Goal: Task Accomplishment & Management: Use online tool/utility

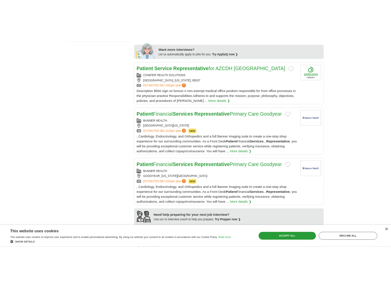
scroll to position [350, 0]
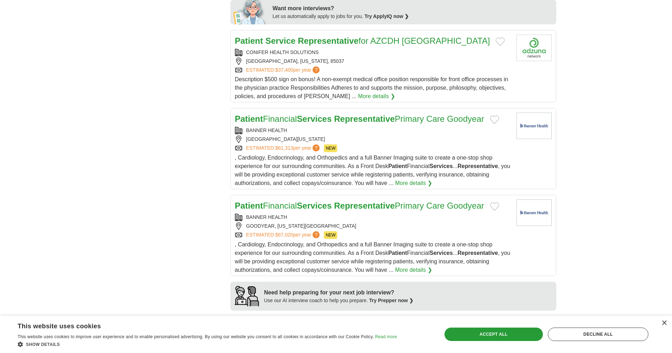
click at [353, 206] on strong "Representative" at bounding box center [364, 206] width 61 height 10
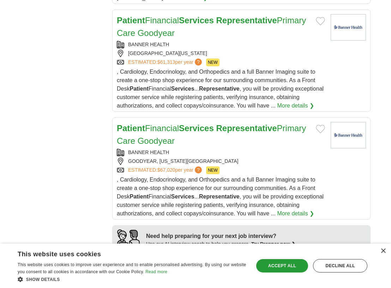
scroll to position [565, 0]
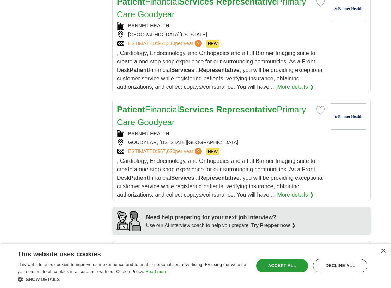
click at [202, 148] on span "?" at bounding box center [198, 151] width 7 height 7
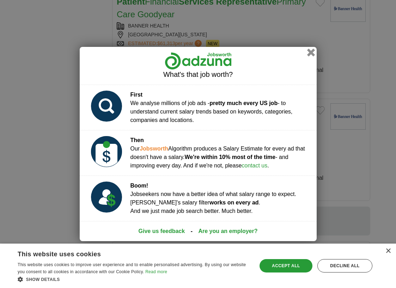
click at [310, 54] on button "button" at bounding box center [311, 53] width 8 height 8
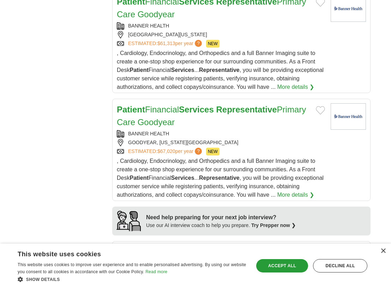
click at [156, 110] on link "Patient Financial Services Representative Primary Care Goodyear" at bounding box center [211, 116] width 189 height 22
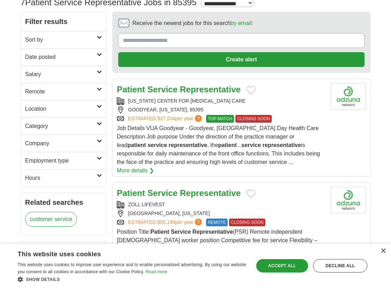
scroll to position [0, 0]
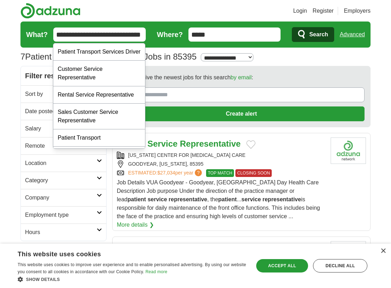
drag, startPoint x: 54, startPoint y: 34, endPoint x: 155, endPoint y: 41, distance: 101.9
click at [155, 41] on form "**********" at bounding box center [195, 35] width 350 height 26
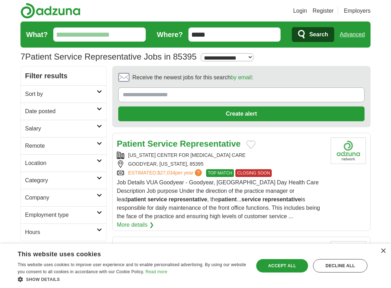
click at [318, 34] on span "Search" at bounding box center [318, 35] width 19 height 14
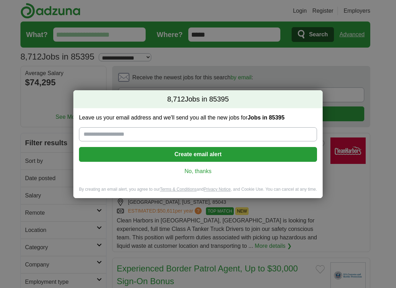
click at [196, 174] on link "No, thanks" at bounding box center [198, 172] width 227 height 8
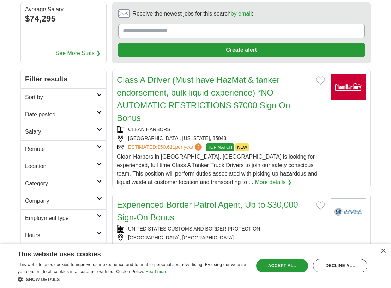
scroll to position [74, 0]
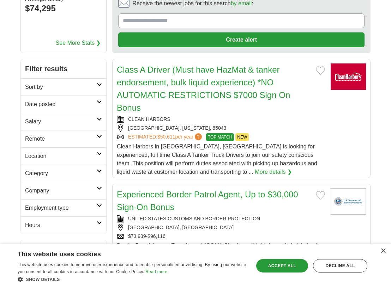
click at [54, 80] on link "Sort by" at bounding box center [63, 86] width 85 height 17
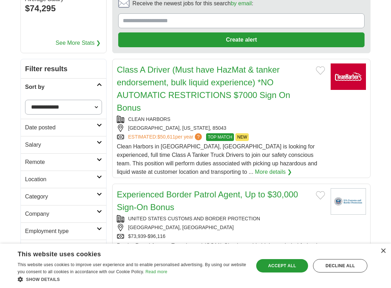
click at [56, 86] on h2 "Sort by" at bounding box center [61, 87] width 72 height 8
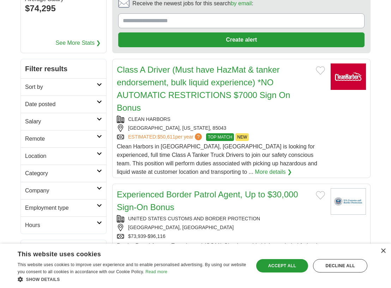
click at [46, 230] on link "Hours" at bounding box center [63, 225] width 85 height 17
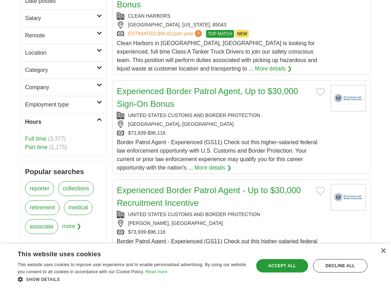
scroll to position [184, 0]
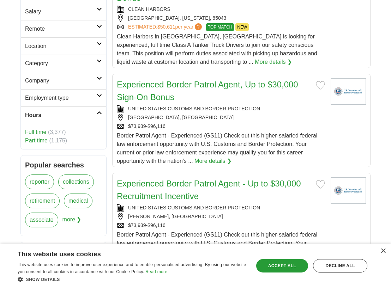
click at [31, 134] on link "Full time" at bounding box center [35, 132] width 21 height 6
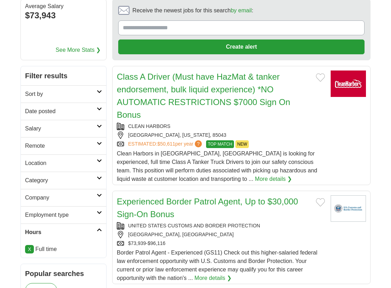
scroll to position [121, 0]
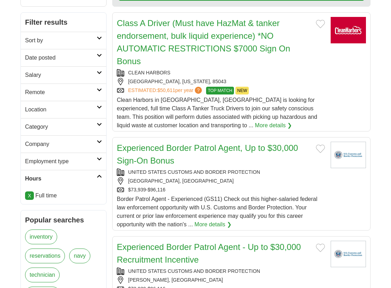
click at [97, 161] on link "Employment type" at bounding box center [63, 161] width 85 height 17
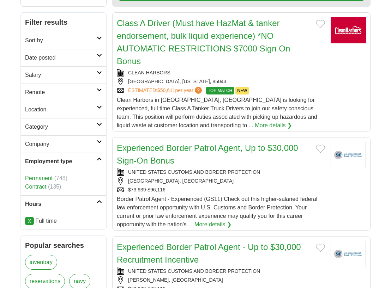
click at [40, 179] on link "Permanent" at bounding box center [39, 178] width 28 height 6
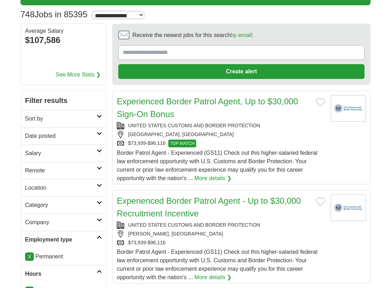
scroll to position [24, 0]
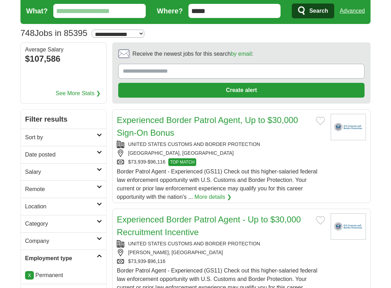
click at [97, 237] on icon at bounding box center [99, 239] width 5 height 4
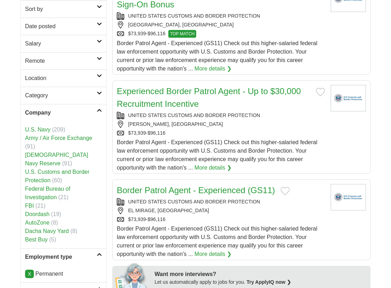
scroll to position [171, 0]
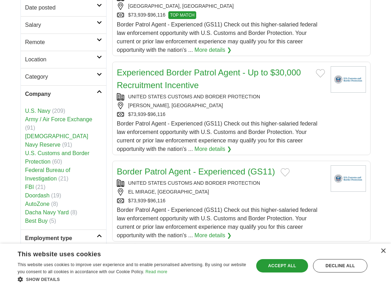
click at [101, 74] on icon at bounding box center [99, 75] width 5 height 4
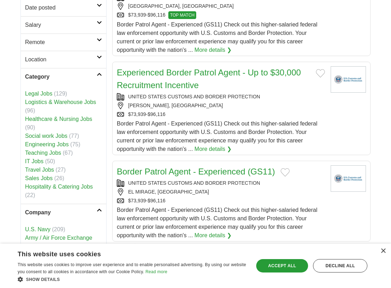
click at [56, 138] on link "Social work Jobs" at bounding box center [46, 136] width 42 height 6
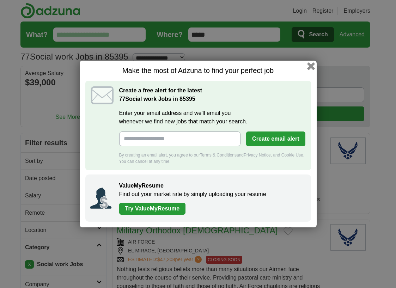
click at [311, 66] on button "button" at bounding box center [311, 66] width 8 height 8
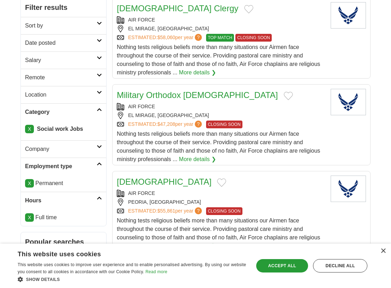
scroll to position [145, 0]
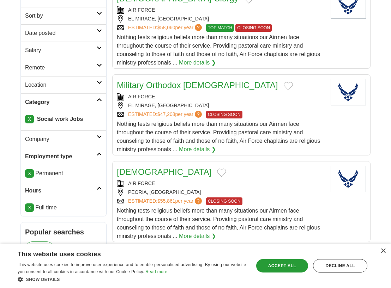
click at [31, 120] on link "X" at bounding box center [29, 119] width 9 height 8
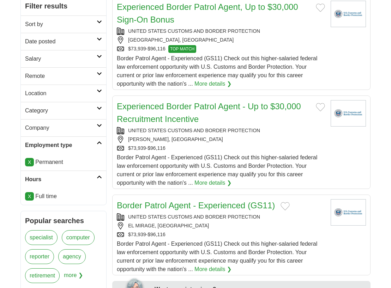
scroll to position [157, 0]
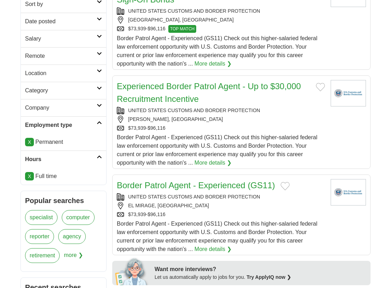
click at [89, 107] on h2 "Company" at bounding box center [61, 108] width 72 height 8
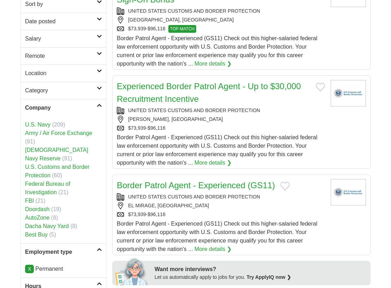
click at [94, 96] on link "Category" at bounding box center [63, 90] width 85 height 17
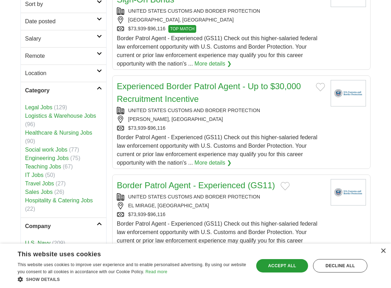
click at [91, 86] on link "Category" at bounding box center [63, 90] width 85 height 17
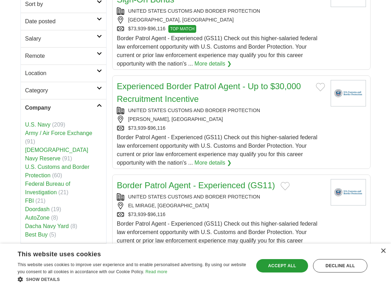
click at [88, 106] on h2 "Company" at bounding box center [61, 108] width 72 height 8
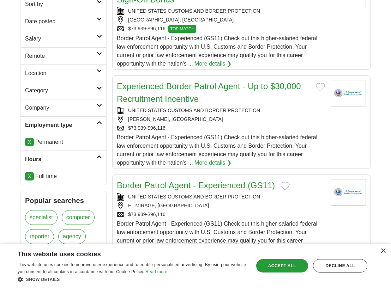
click at [92, 122] on h2 "Employment type" at bounding box center [61, 125] width 72 height 8
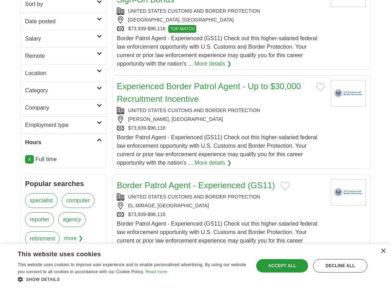
click at [95, 137] on link "Hours" at bounding box center [63, 142] width 85 height 17
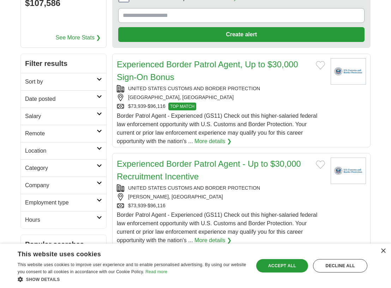
scroll to position [76, 0]
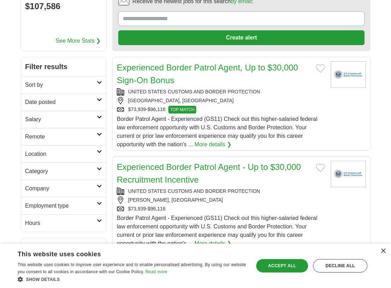
click at [90, 115] on link "Salary" at bounding box center [63, 119] width 85 height 17
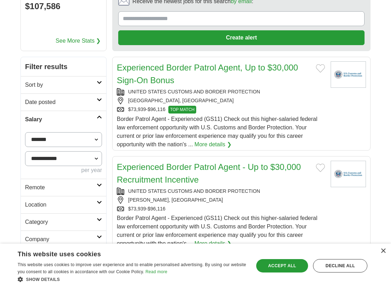
drag, startPoint x: 82, startPoint y: 128, endPoint x: 84, endPoint y: 141, distance: 12.6
click at [83, 136] on div "**********" at bounding box center [63, 153] width 85 height 51
select select "*****"
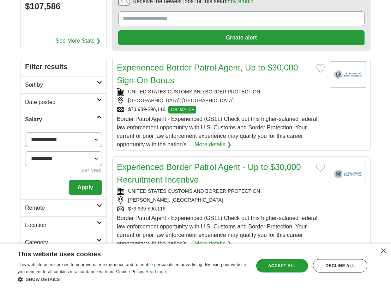
click at [85, 187] on button "Apply" at bounding box center [85, 187] width 33 height 15
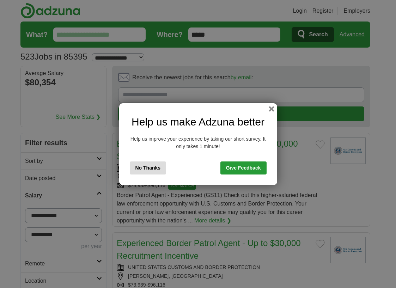
click at [161, 167] on button "No Thanks" at bounding box center [148, 168] width 37 height 13
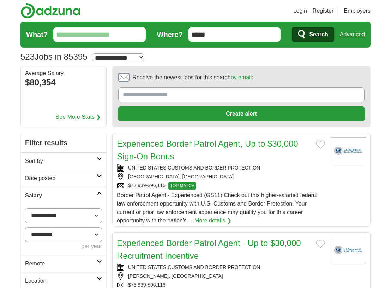
click at [89, 190] on link "Salary" at bounding box center [63, 195] width 85 height 17
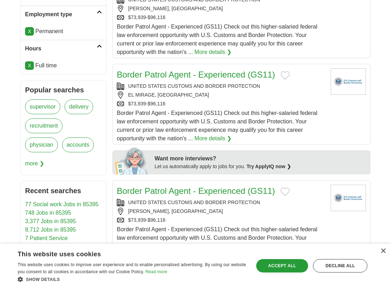
scroll to position [259, 0]
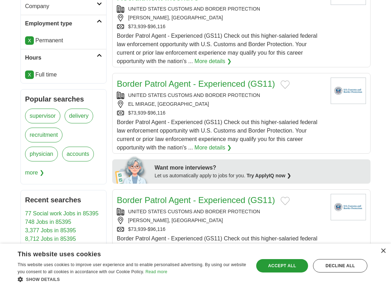
click at [32, 174] on span "more ❯" at bounding box center [34, 173] width 19 height 14
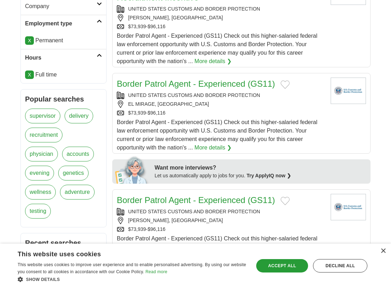
click at [37, 198] on link "wellness" at bounding box center [40, 192] width 31 height 15
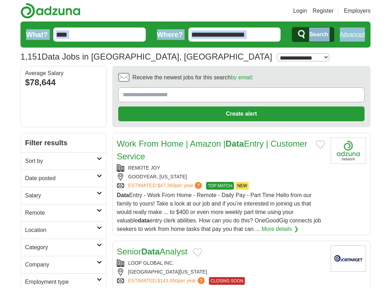
drag, startPoint x: 390, startPoint y: 16, endPoint x: 390, endPoint y: 31, distance: 15.2
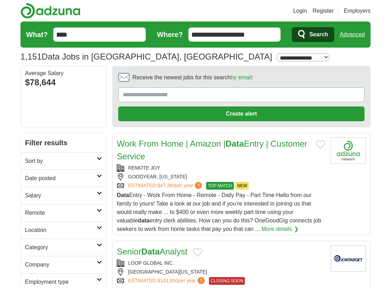
drag, startPoint x: 390, startPoint y: 31, endPoint x: 389, endPoint y: 41, distance: 9.9
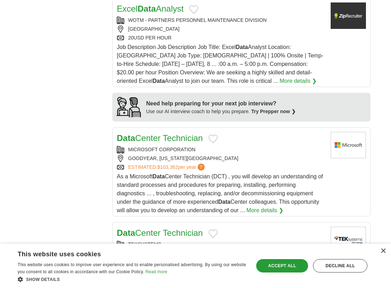
scroll to position [779, 0]
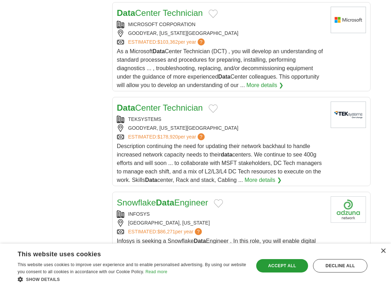
click at [164, 16] on link "Data Center Technician" at bounding box center [160, 13] width 86 height 10
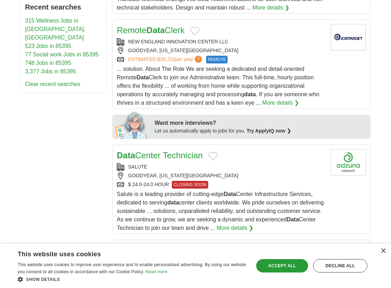
scroll to position [319, 0]
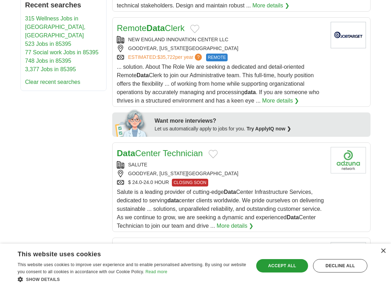
click at [269, 103] on link "More details ❯" at bounding box center [280, 101] width 37 height 8
